Goal: Information Seeking & Learning: Learn about a topic

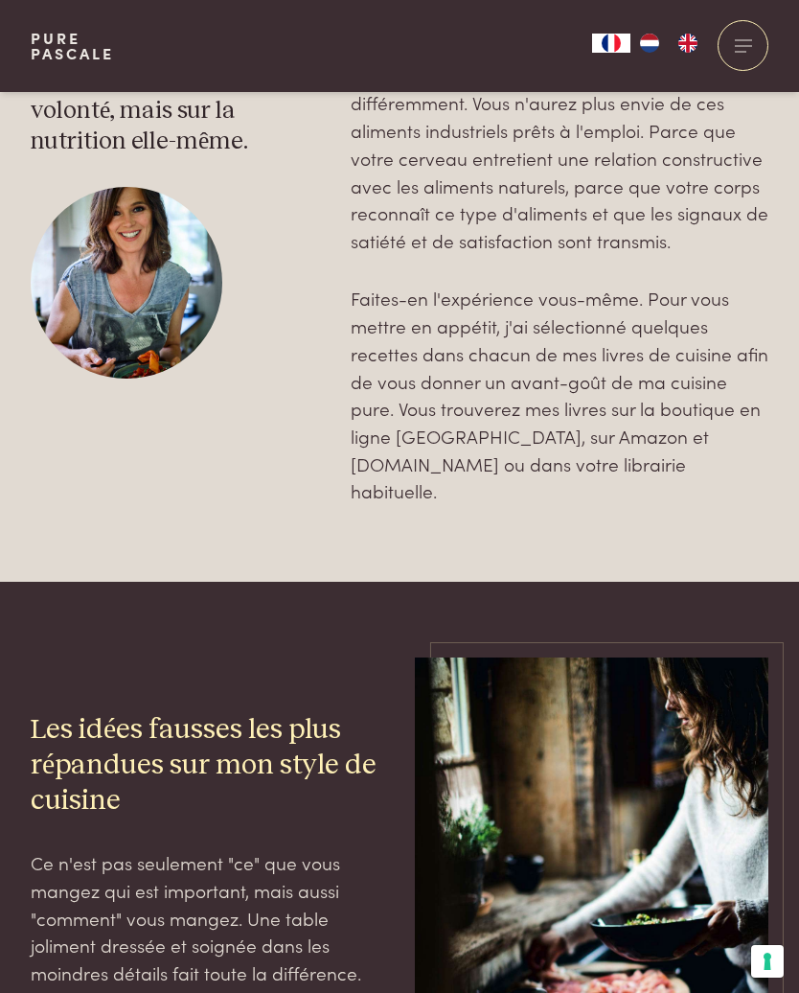
scroll to position [4701, 0]
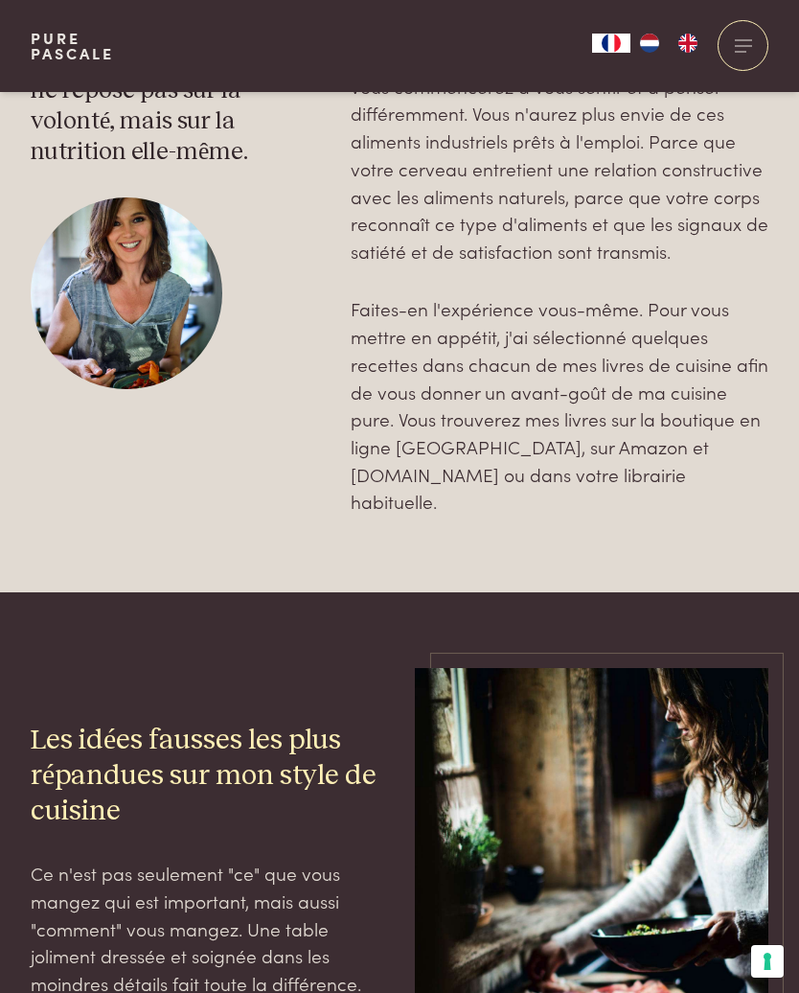
click at [754, 59] on div at bounding box center [743, 45] width 51 height 51
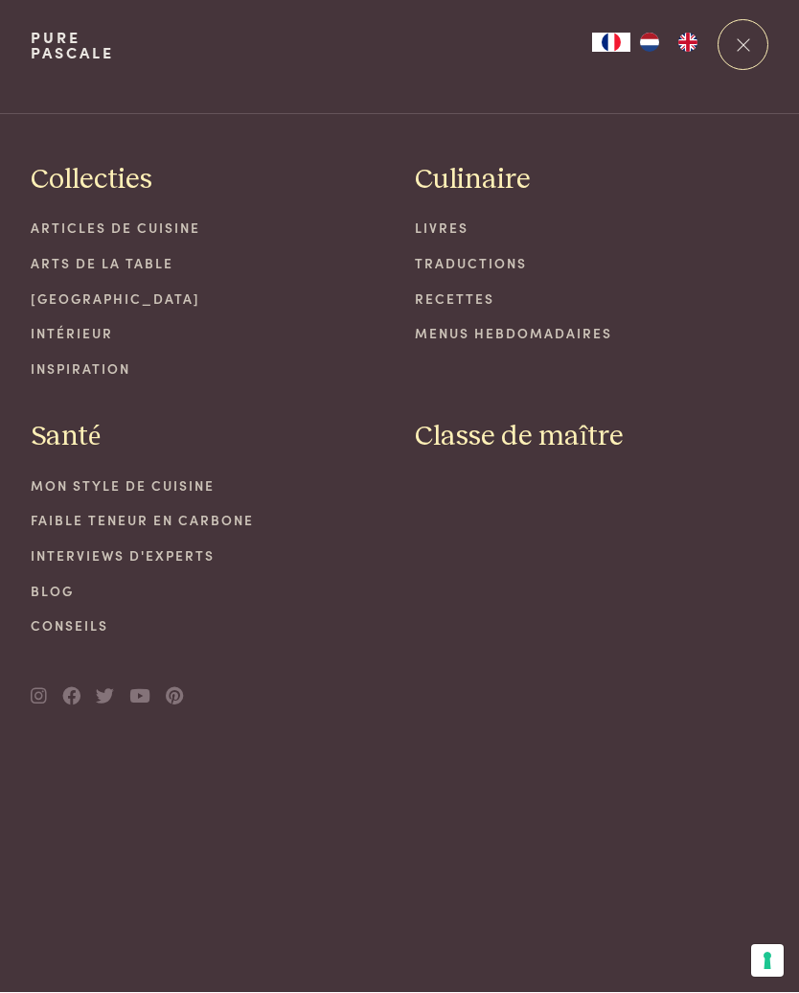
click at [87, 628] on link "Conseils" at bounding box center [208, 626] width 354 height 20
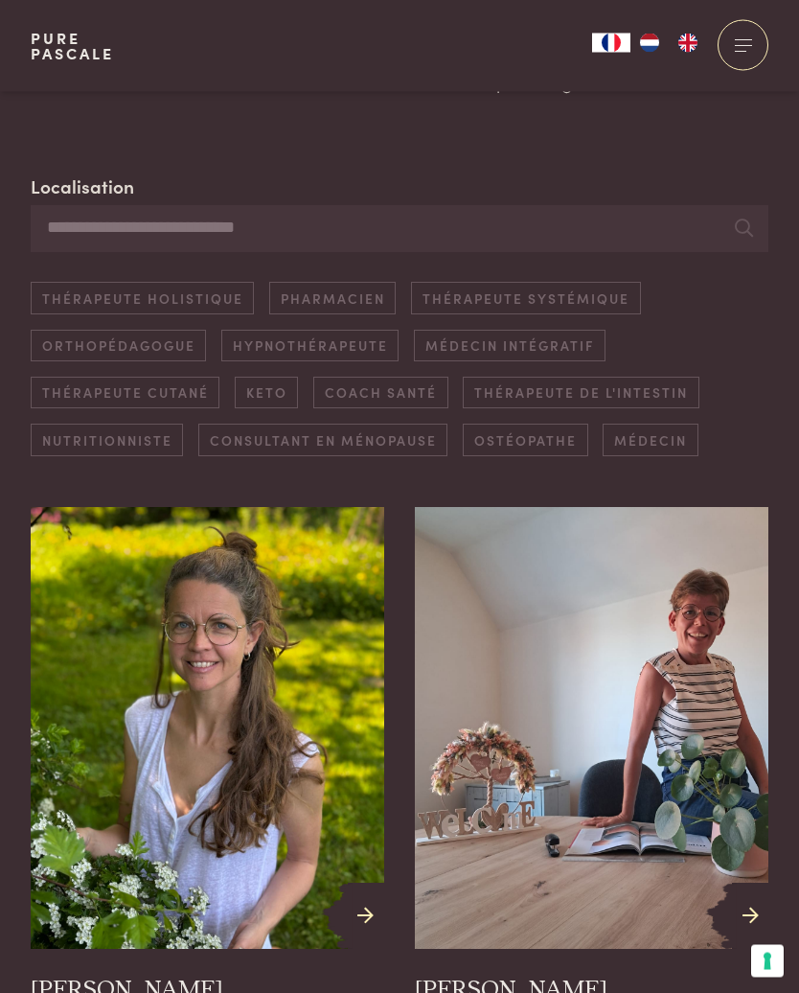
scroll to position [471, 0]
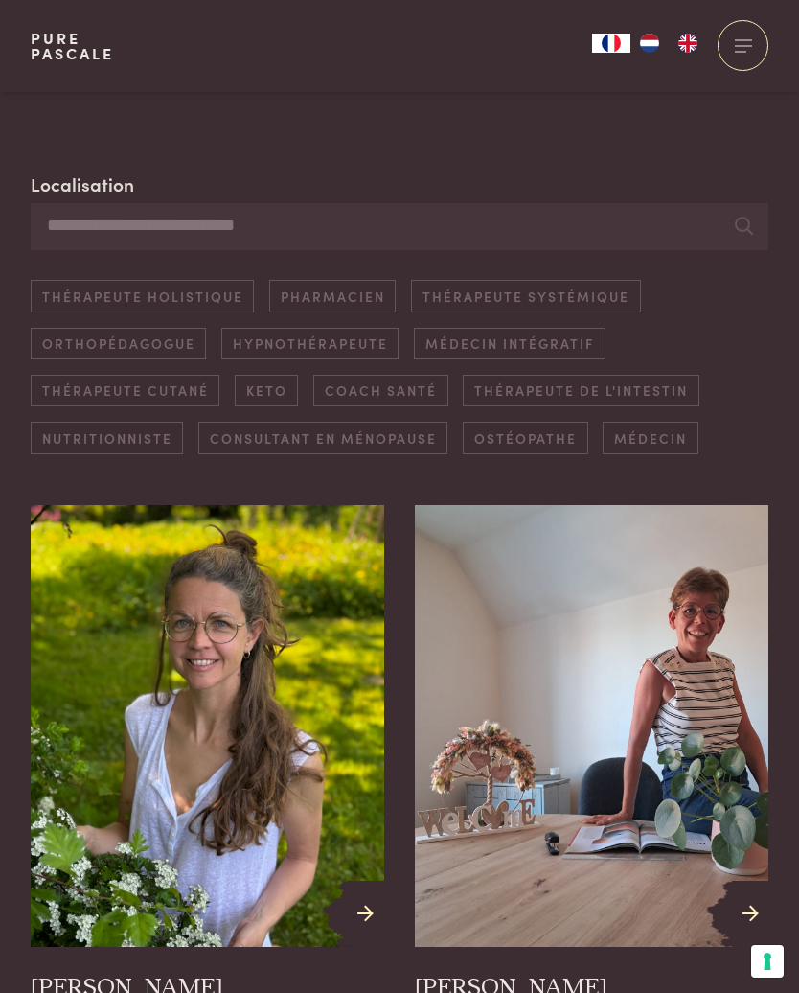
click at [148, 433] on link "Nutritionniste" at bounding box center [107, 438] width 152 height 32
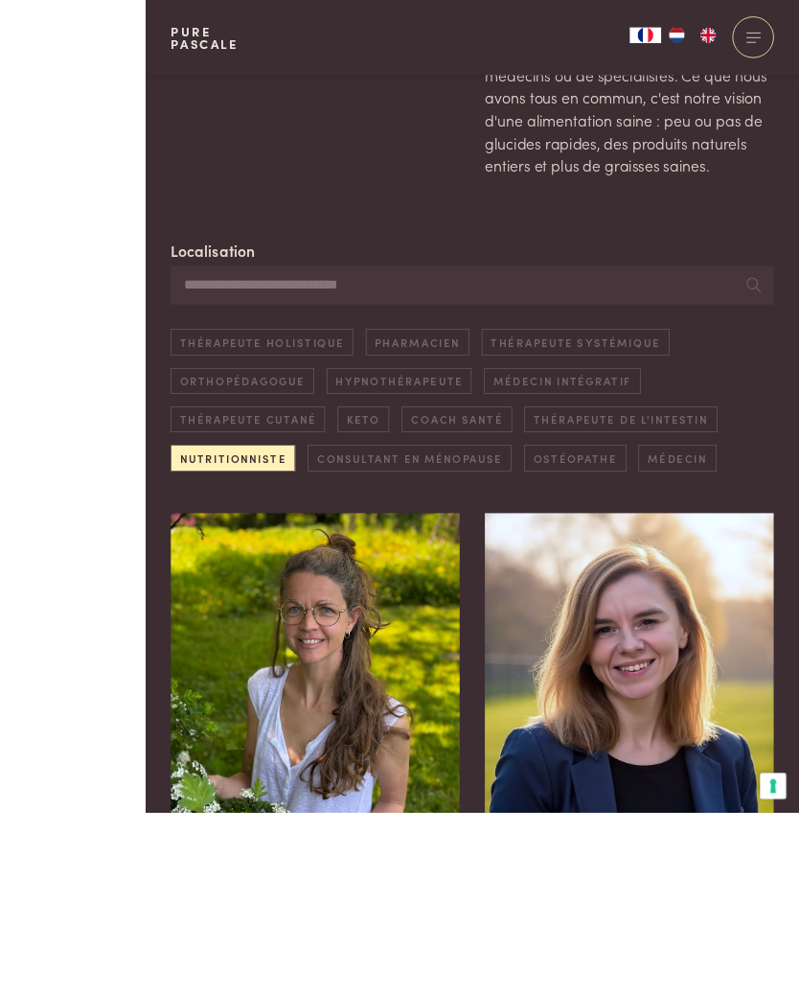
scroll to position [756, 0]
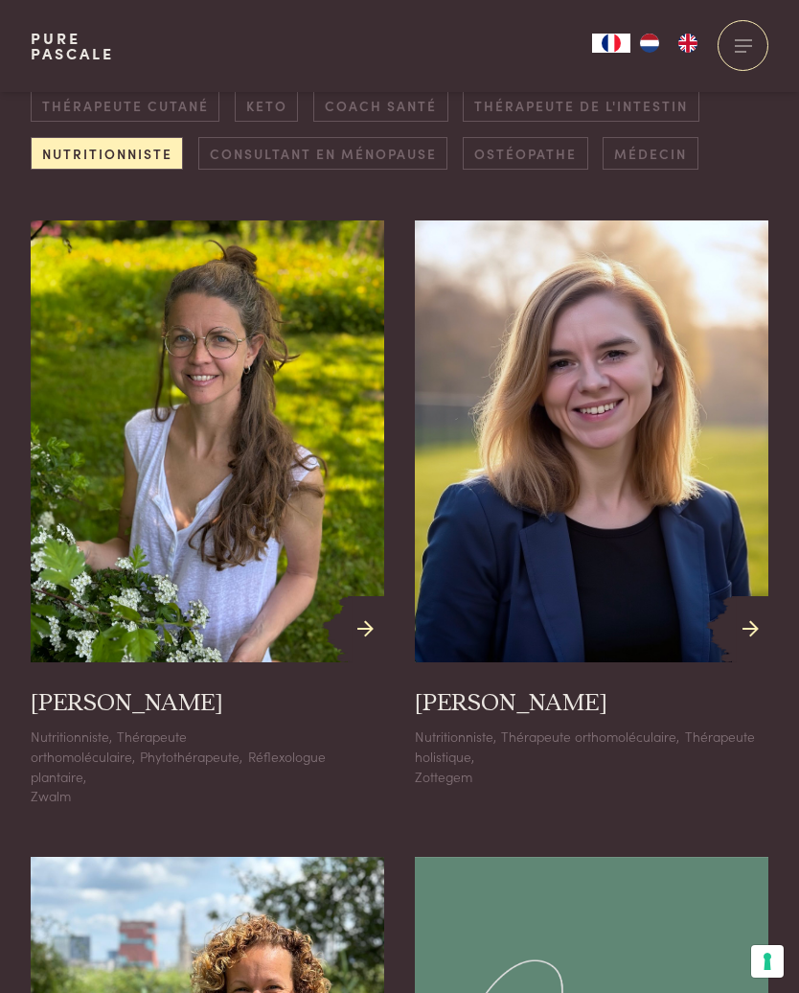
click at [265, 500] on img at bounding box center [208, 441] width 354 height 442
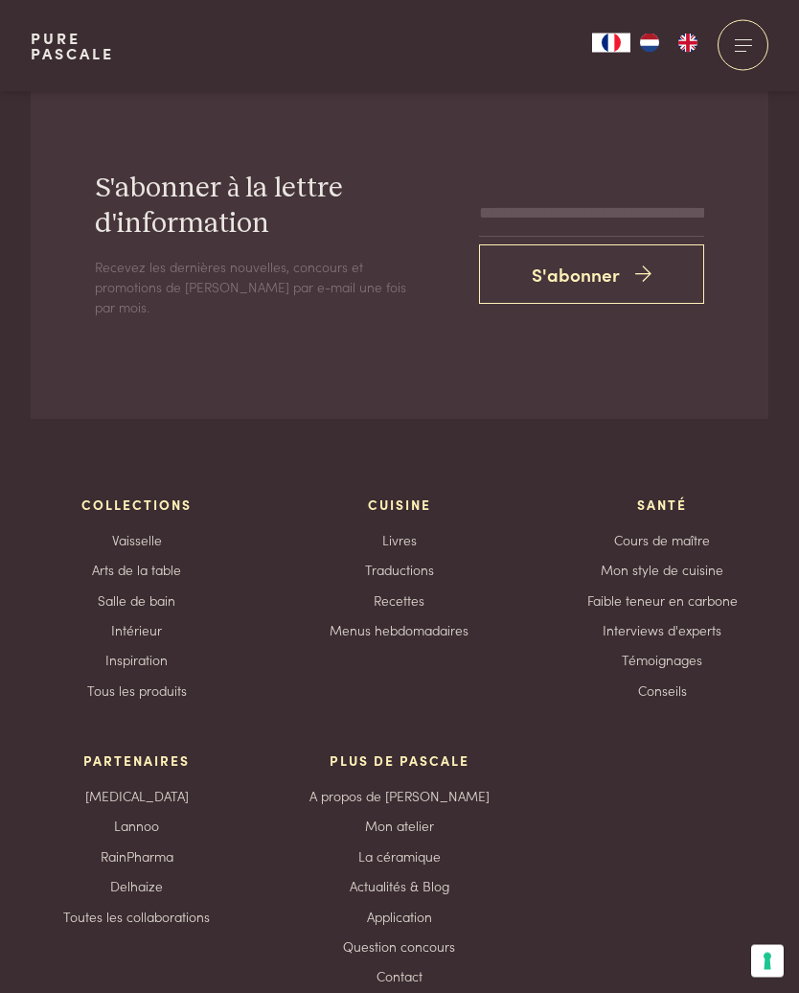
scroll to position [1962, 0]
click at [671, 680] on link "Conseils" at bounding box center [662, 690] width 49 height 20
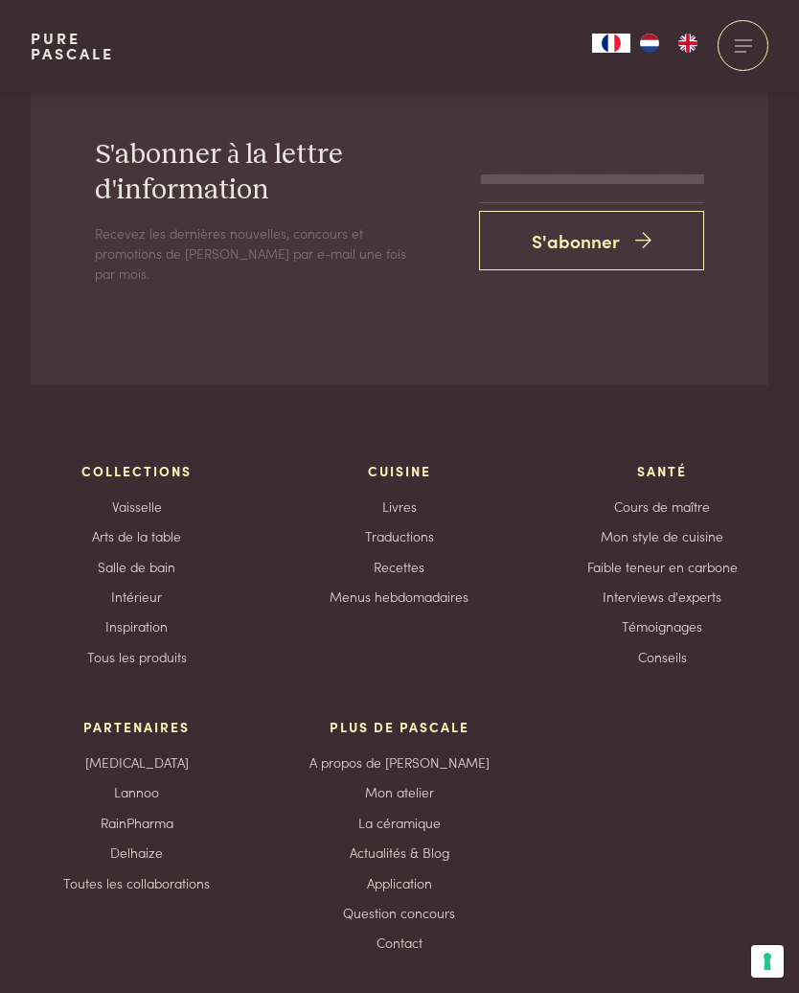
click at [154, 782] on link "Lannoo" at bounding box center [136, 792] width 45 height 20
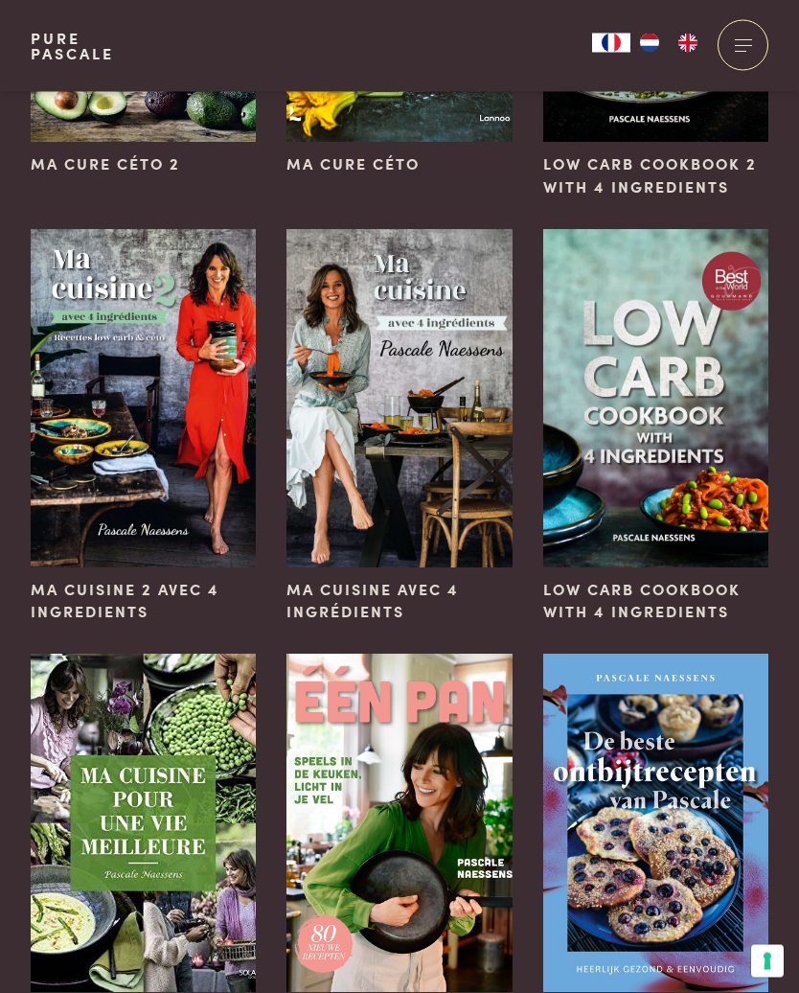
scroll to position [3396, 0]
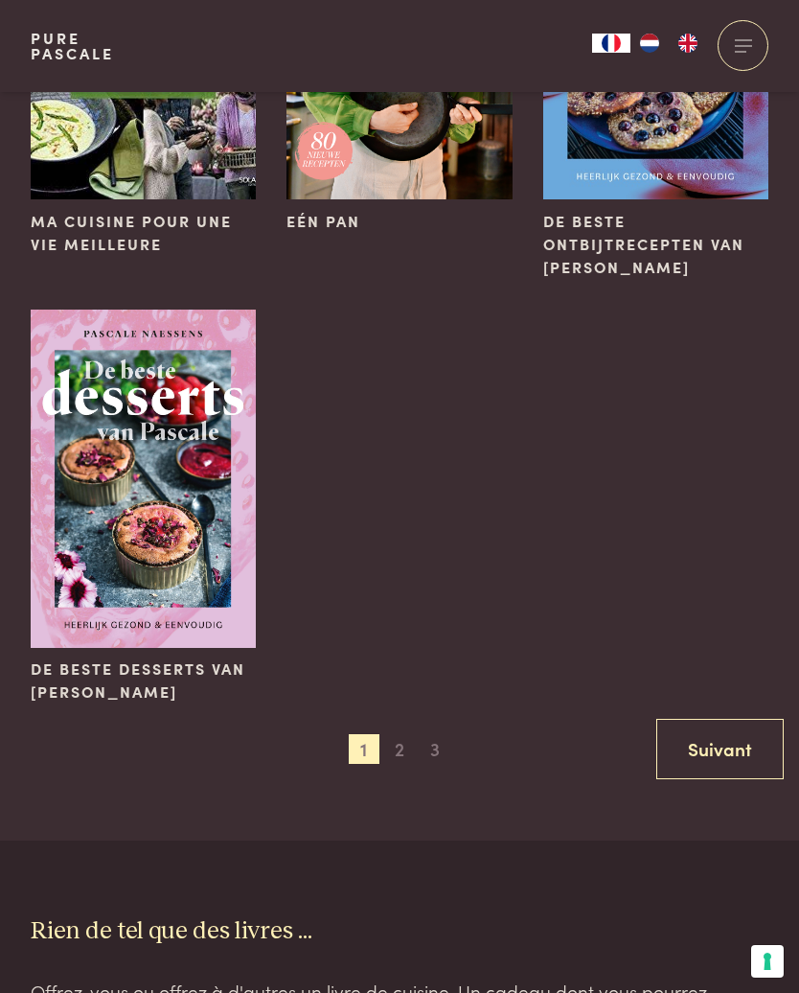
click at [404, 734] on span "2" at bounding box center [399, 749] width 31 height 31
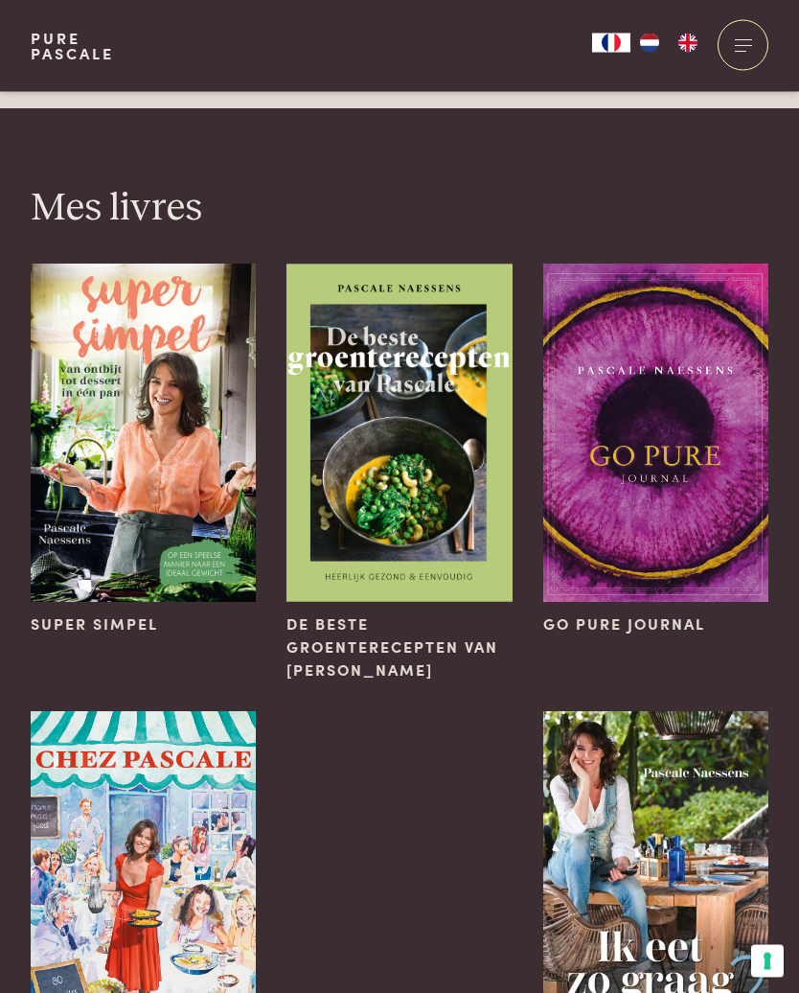
scroll to position [2109, 0]
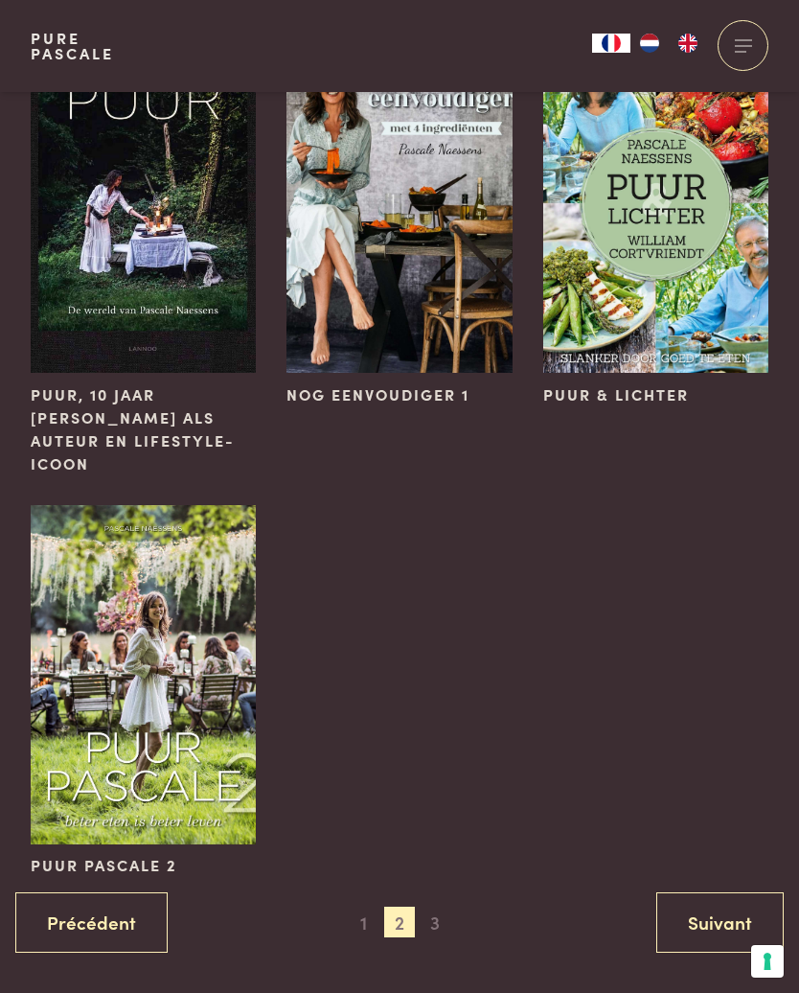
click at [738, 892] on link "Suivant" at bounding box center [719, 922] width 127 height 60
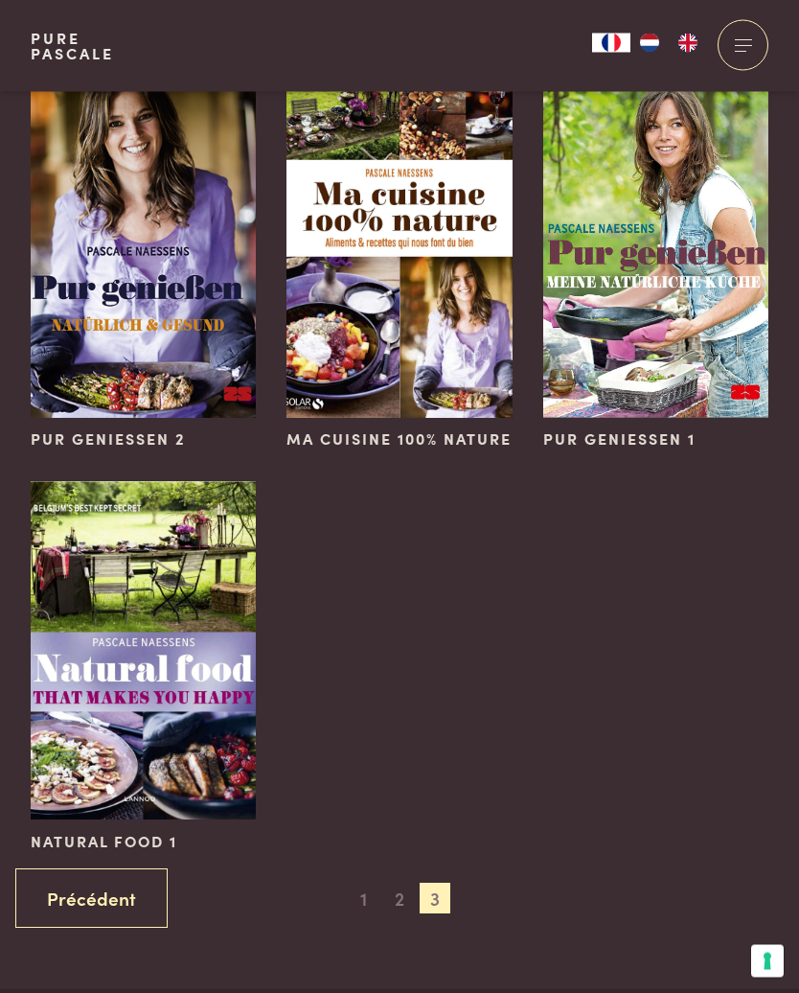
scroll to position [3925, 0]
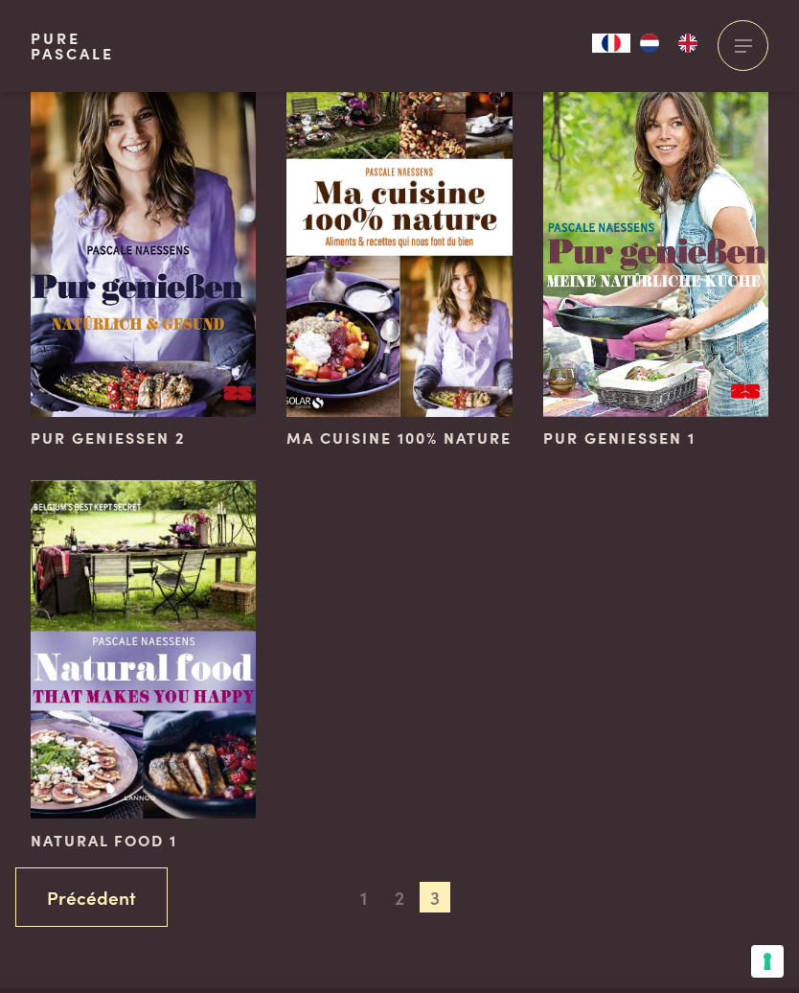
click at [369, 881] on span "1" at bounding box center [364, 896] width 31 height 31
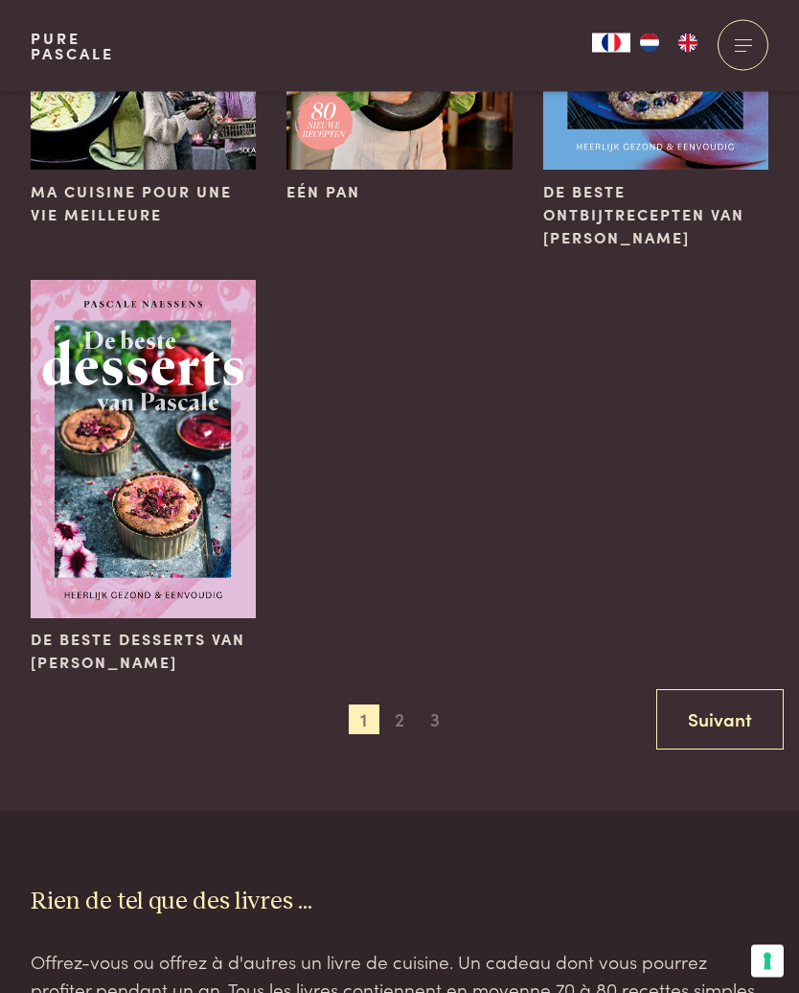
scroll to position [4219, 0]
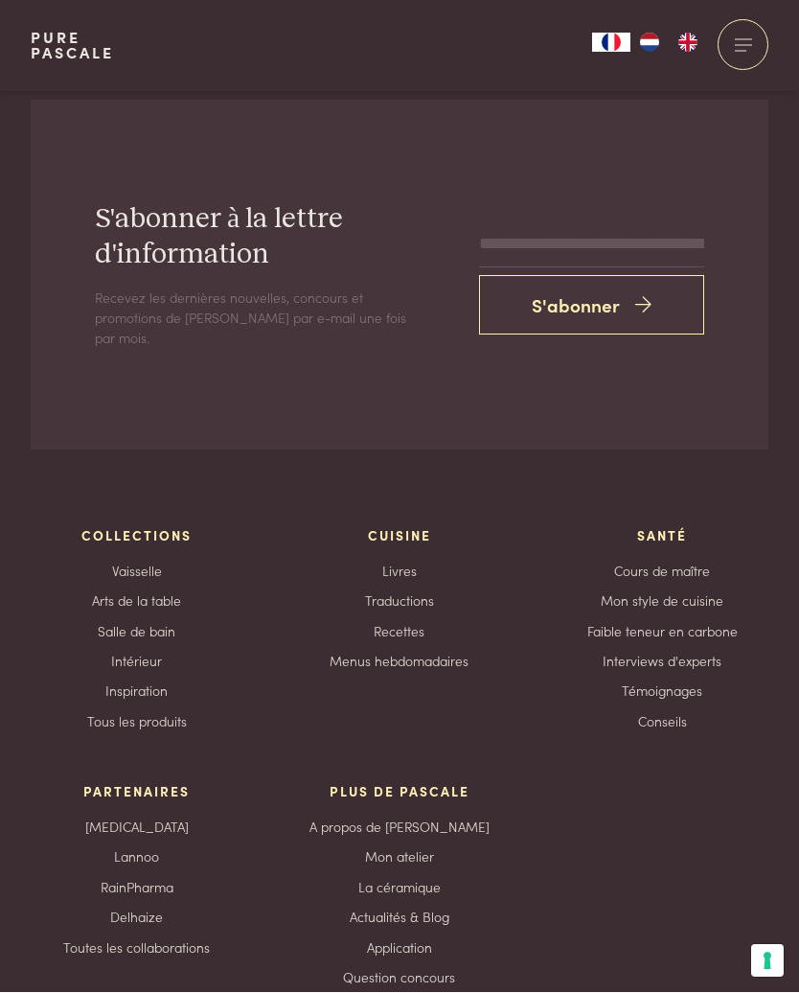
scroll to position [1931, 0]
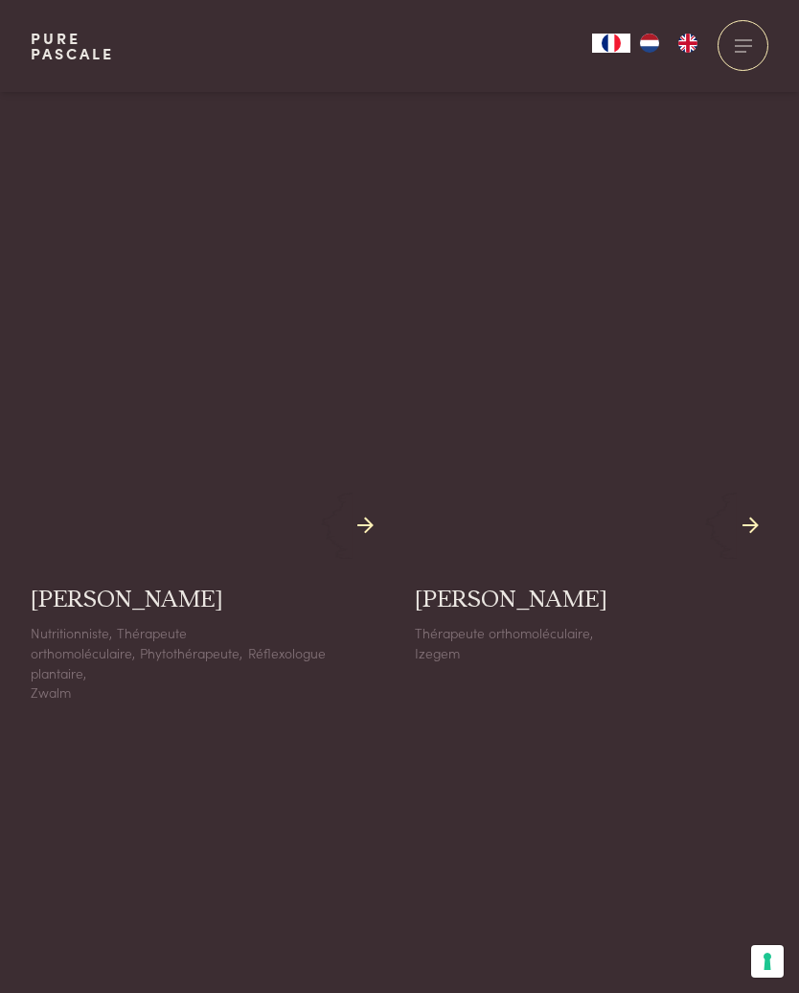
scroll to position [859, 0]
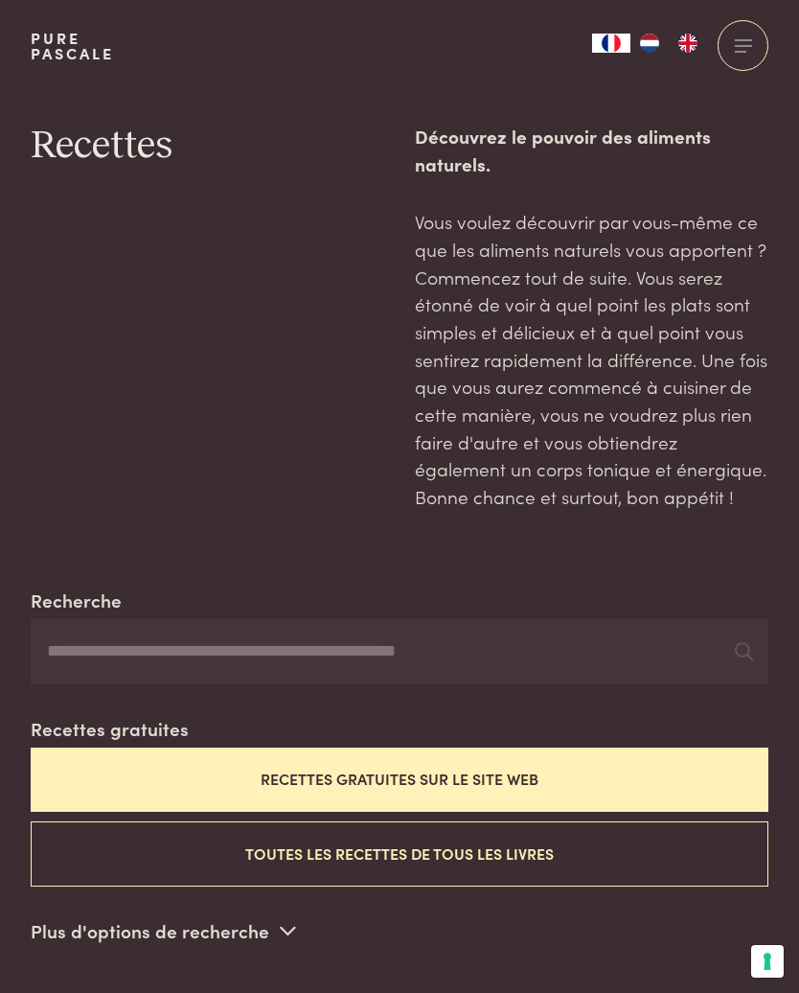
click at [388, 644] on input "Recherche" at bounding box center [400, 651] width 738 height 65
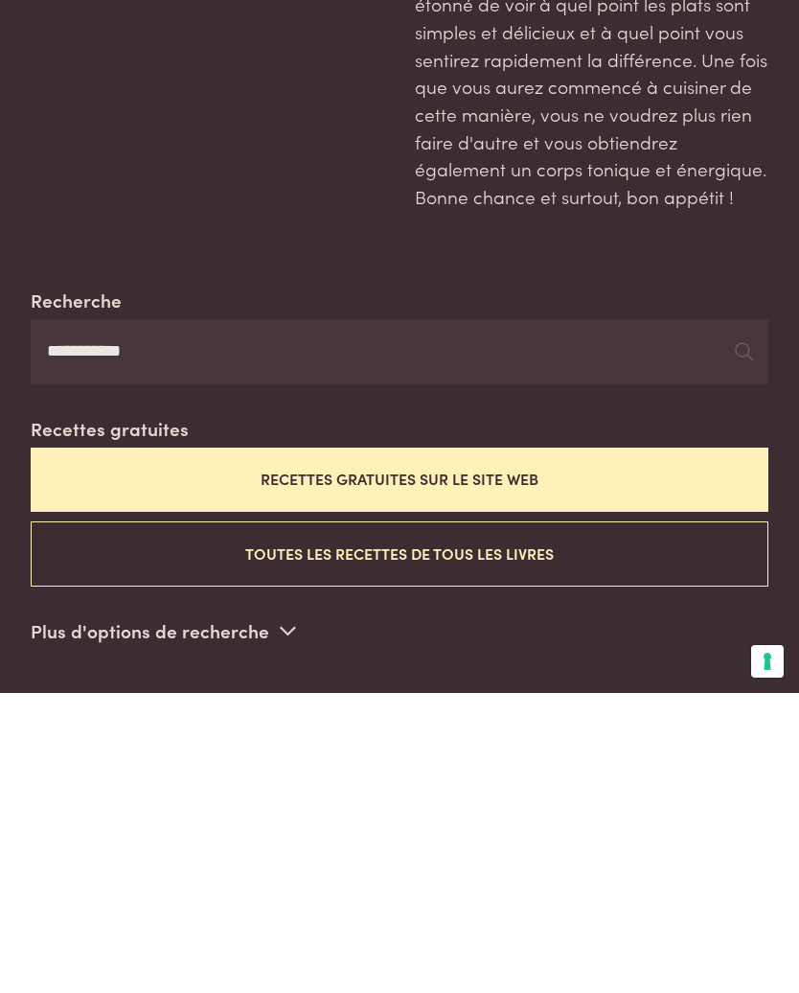
type input "**********"
click at [740, 637] on div at bounding box center [744, 651] width 18 height 29
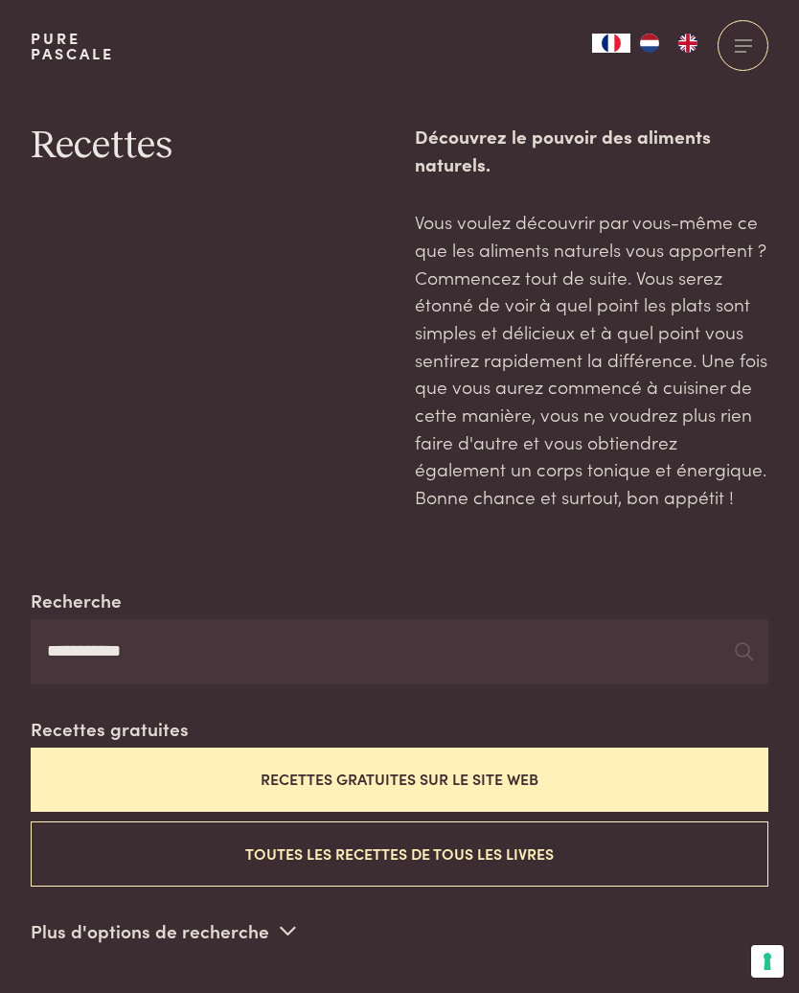
click at [545, 646] on input "**********" at bounding box center [400, 651] width 738 height 65
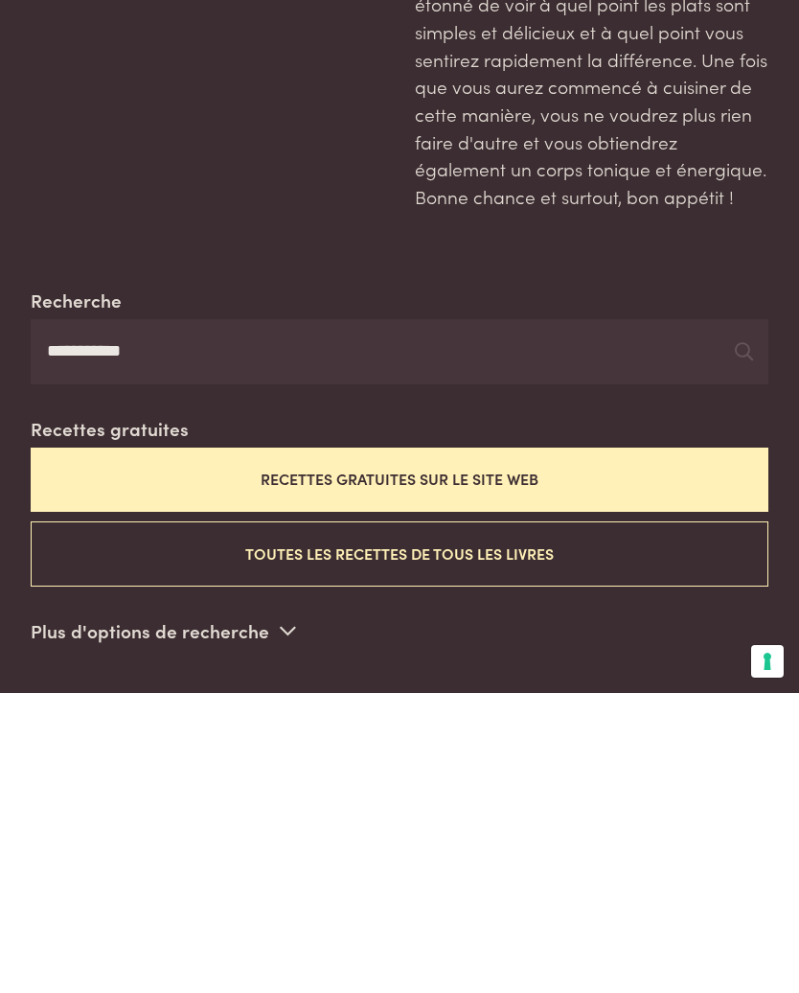
click at [711, 916] on div "Plus d'options de recherche Ingrédient fromage saumon poulet feta chocolat moru…" at bounding box center [400, 935] width 738 height 38
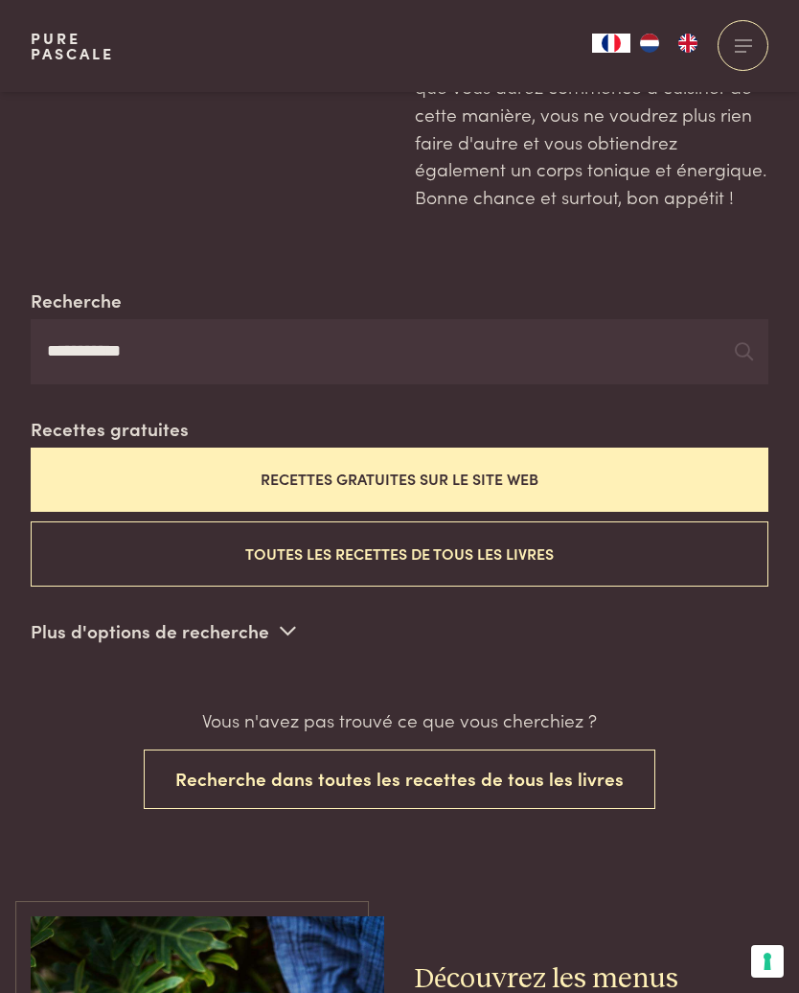
click at [547, 781] on button "Recherche dans toutes les recettes de tous les livres" at bounding box center [400, 779] width 512 height 60
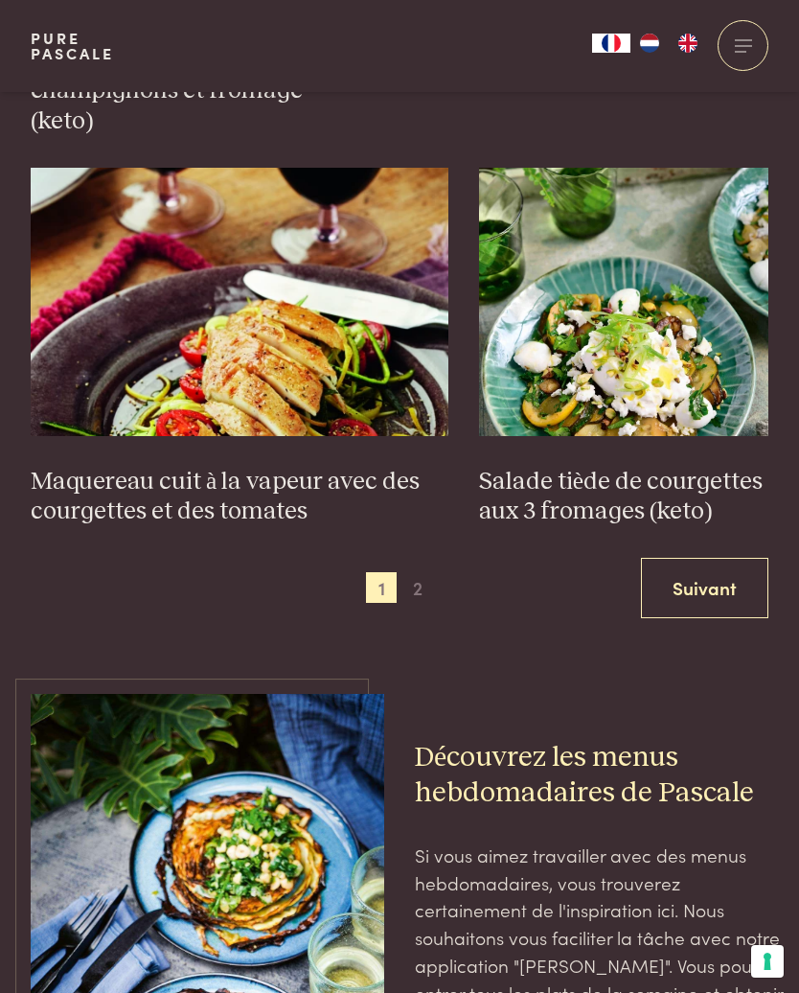
scroll to position [2927, 0]
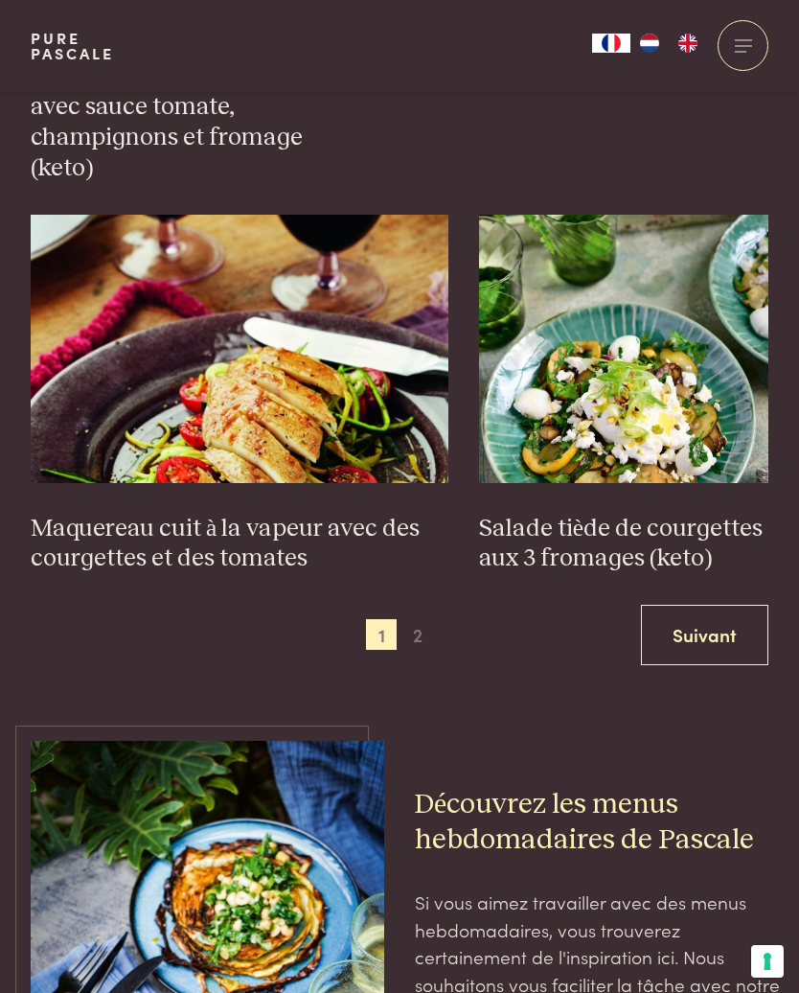
click at [740, 605] on link "Suivant" at bounding box center [704, 635] width 127 height 60
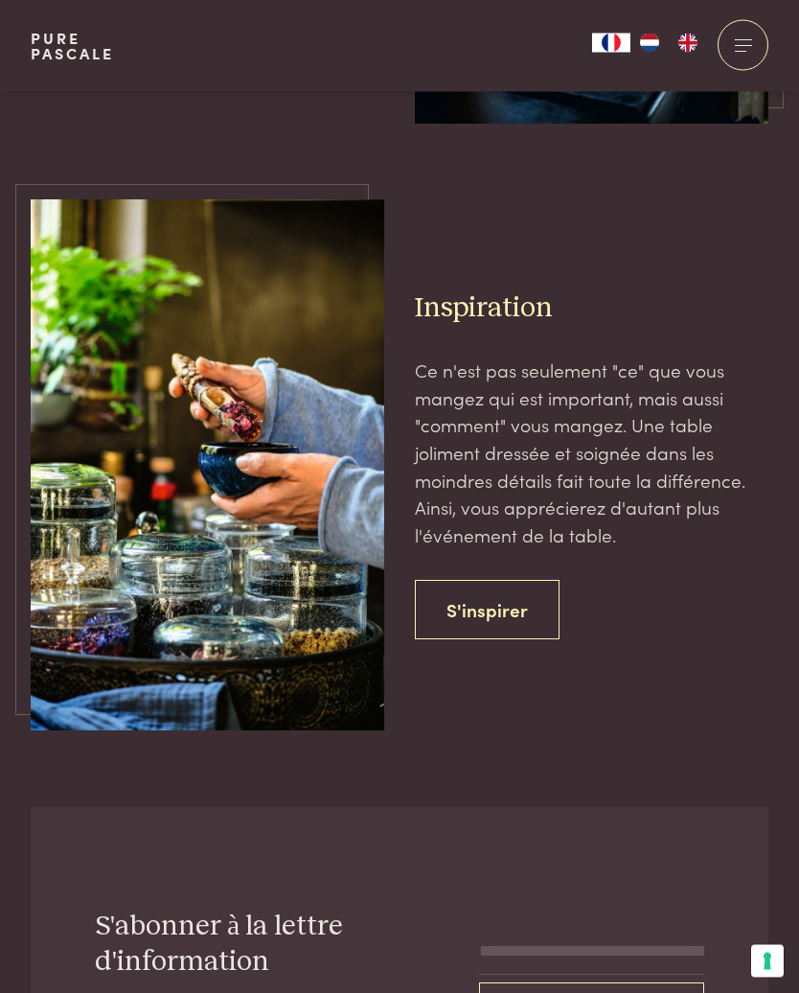
scroll to position [3719, 0]
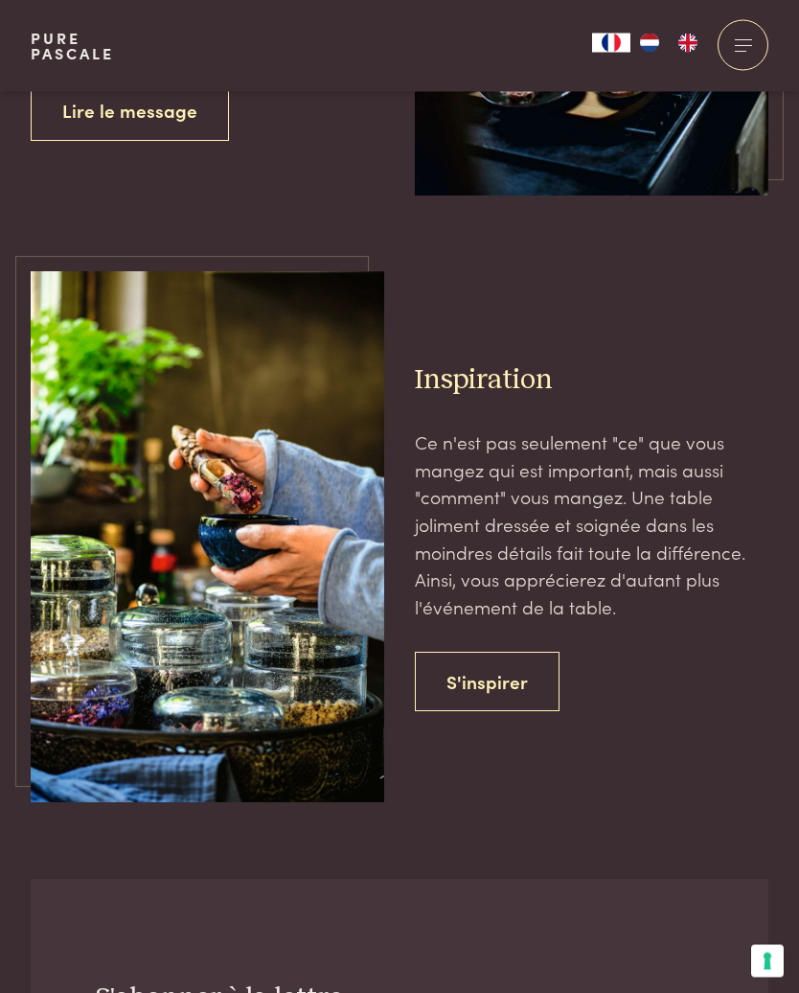
click at [500, 652] on link "S'inspirer" at bounding box center [487, 682] width 145 height 60
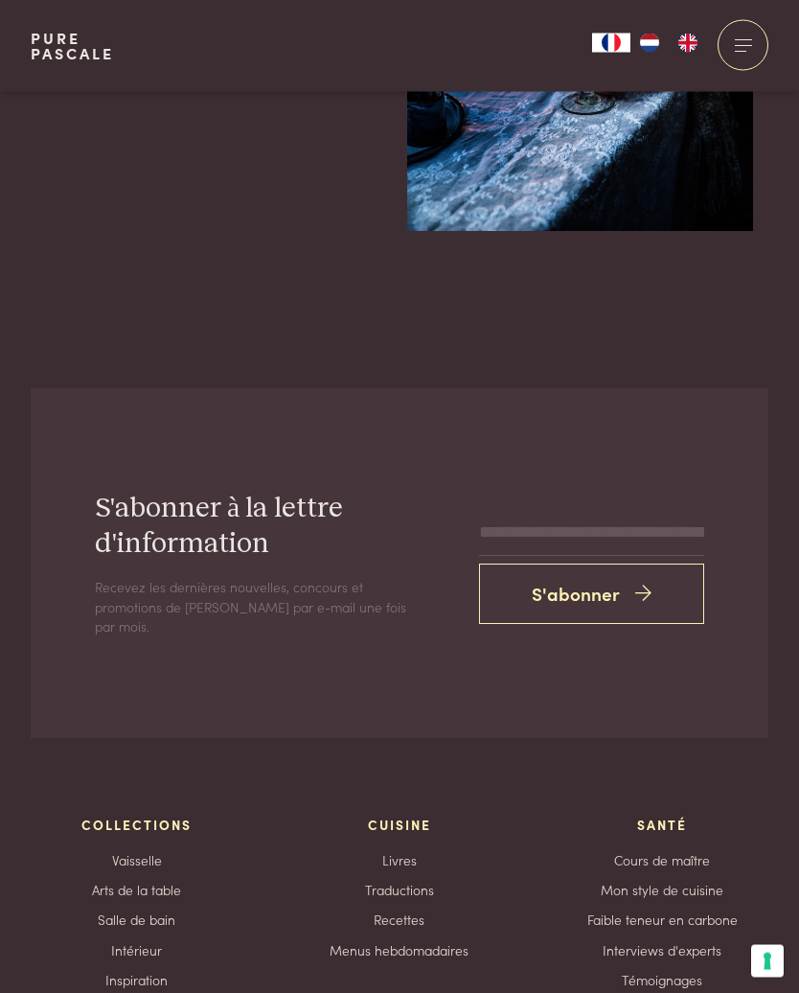
scroll to position [7561, 0]
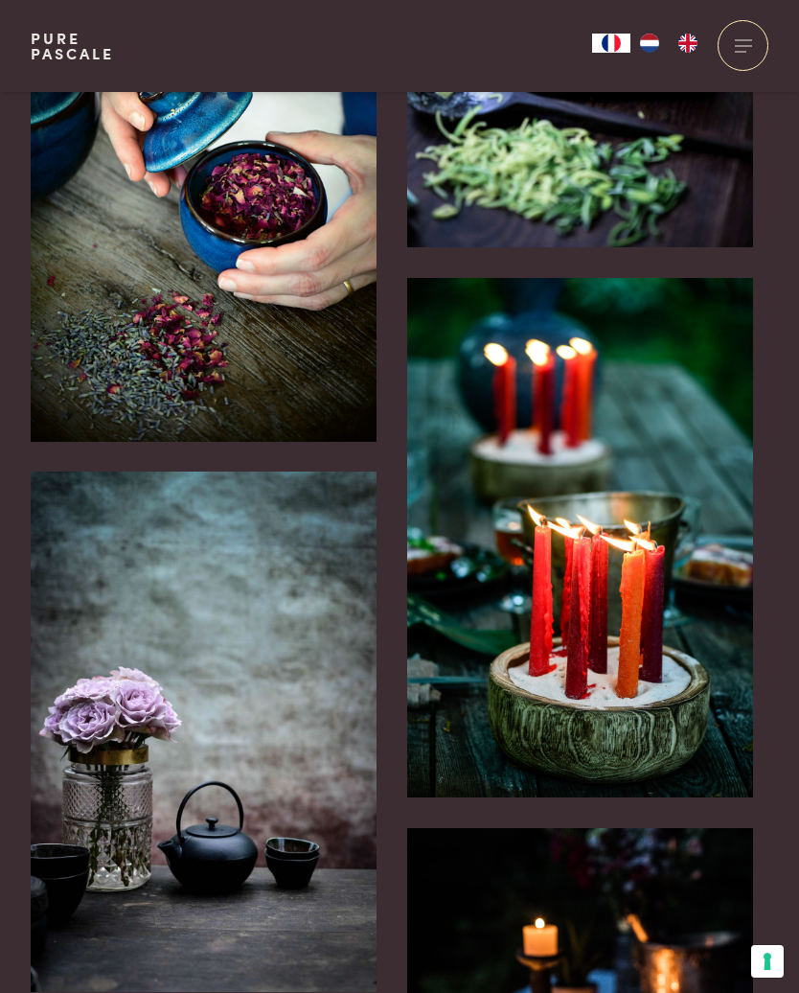
scroll to position [6414, 0]
